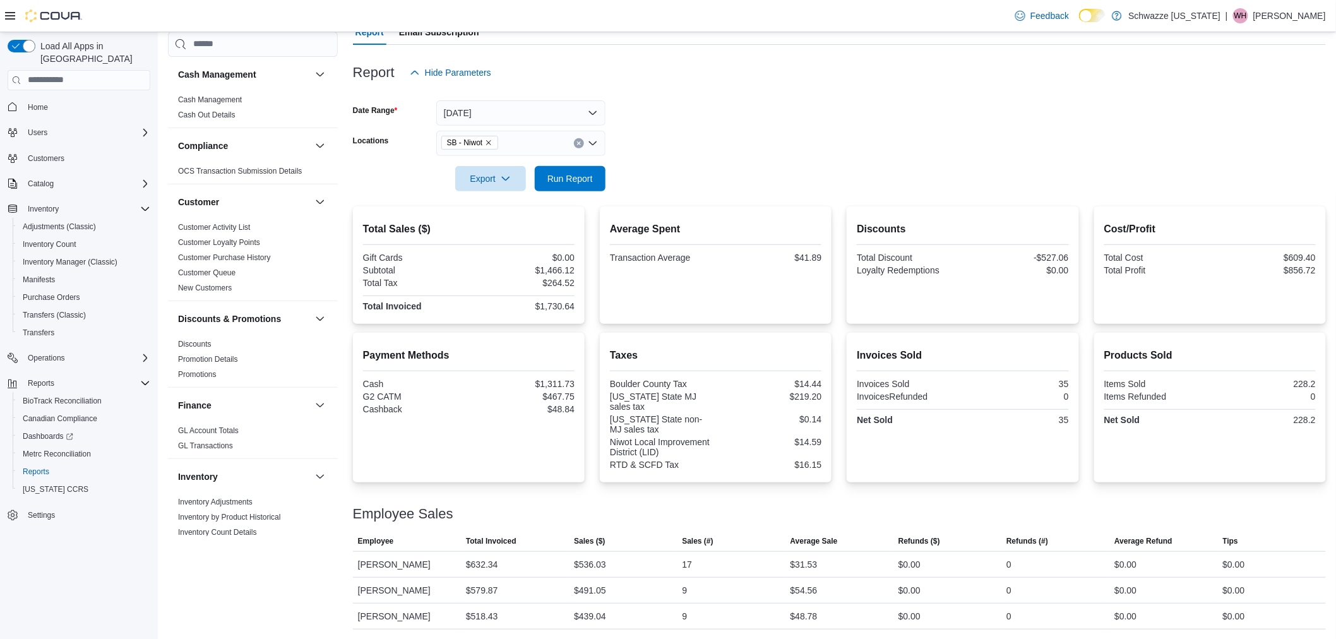
scroll to position [70, 0]
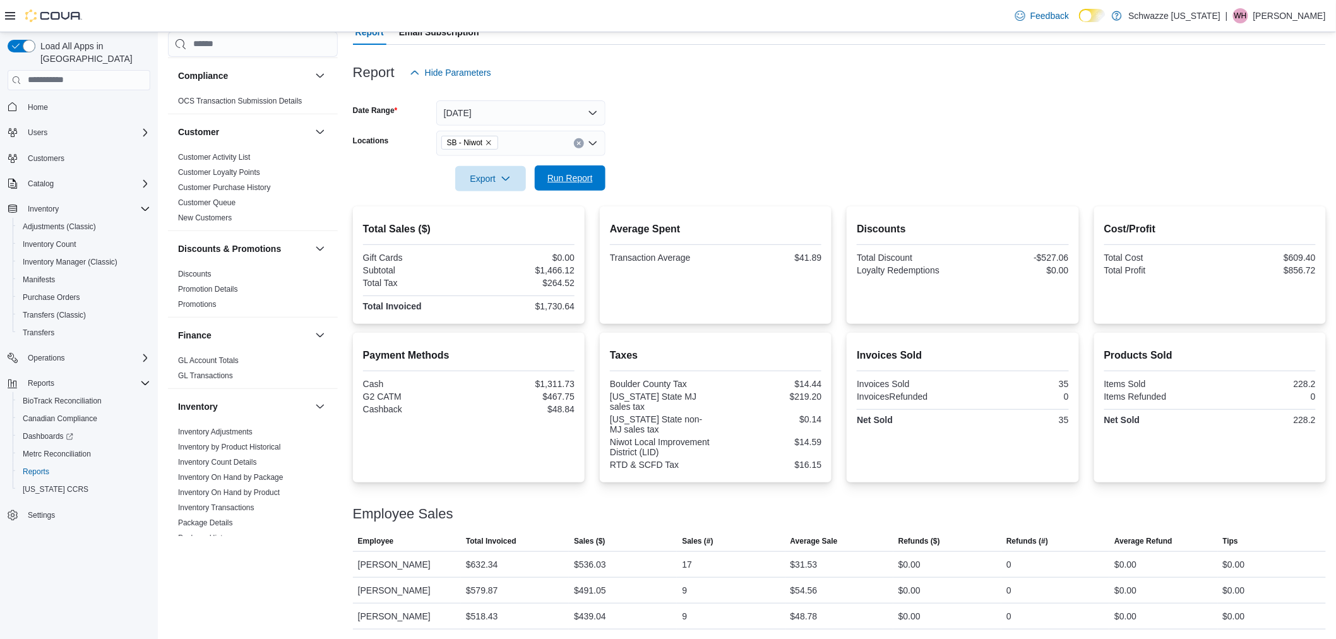
click at [551, 184] on span "Run Report" at bounding box center [569, 178] width 45 height 13
click at [577, 181] on span "Run Report" at bounding box center [569, 178] width 45 height 13
click at [594, 181] on span "Run Report" at bounding box center [570, 177] width 56 height 25
